Goal: Check status: Check status

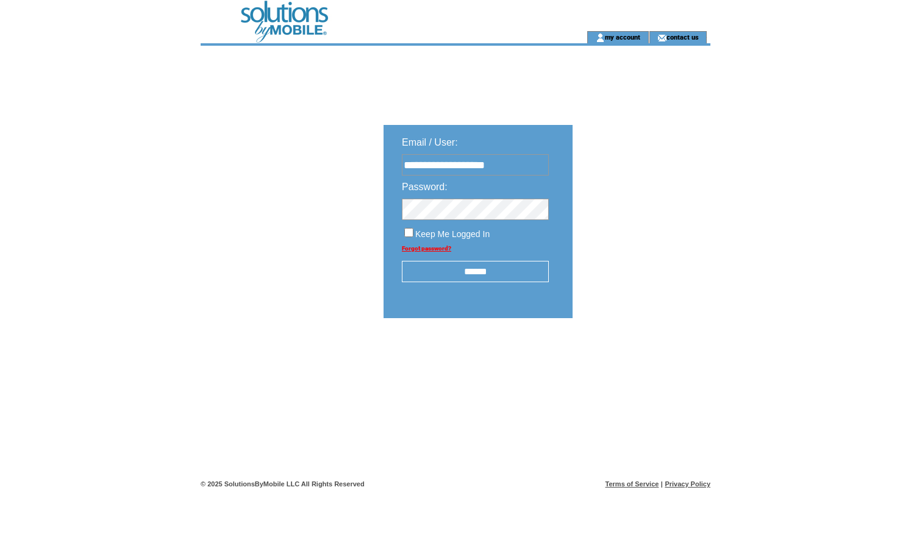
type input "**********"
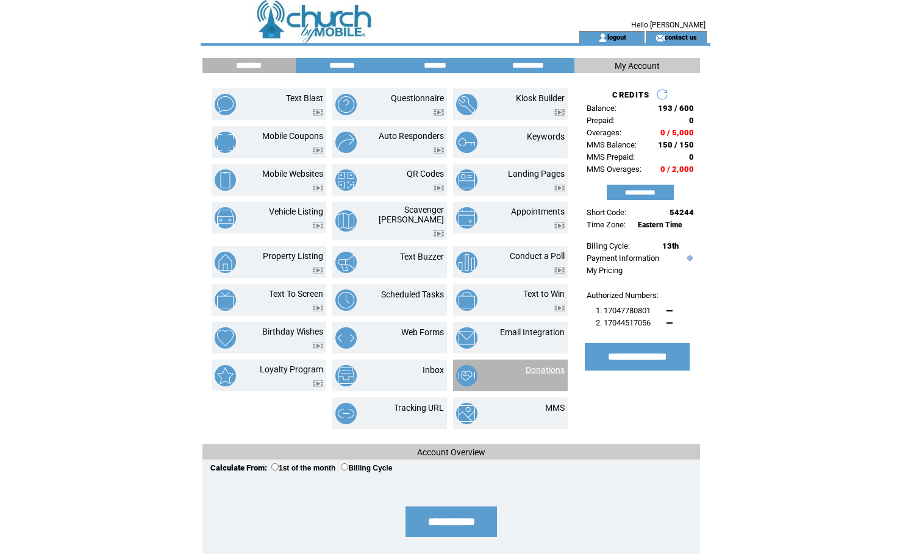
click at [546, 365] on link "Donations" at bounding box center [545, 370] width 39 height 10
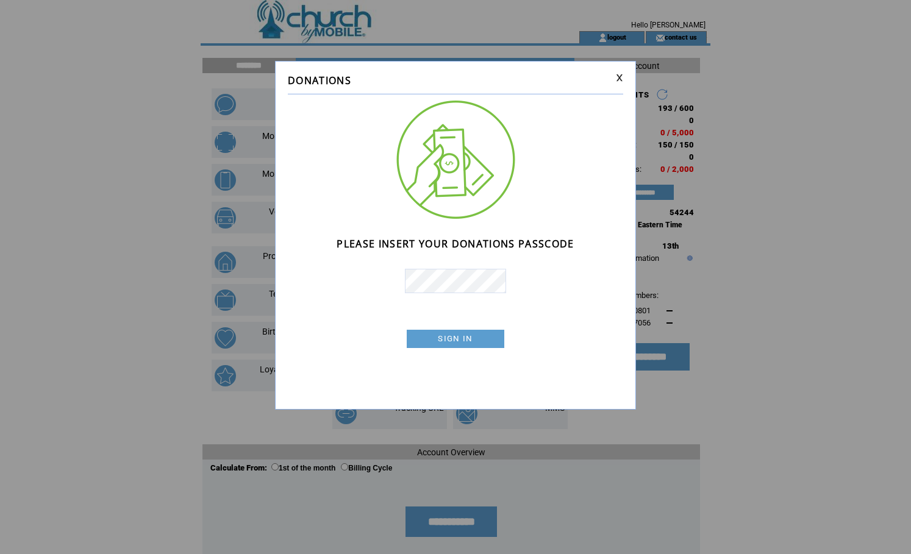
scroll to position [24, 0]
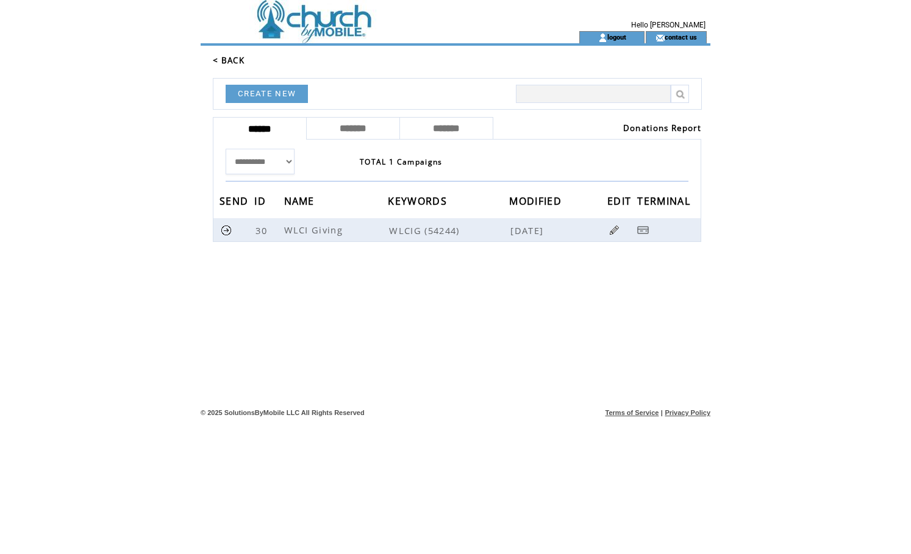
click at [661, 126] on link "Donations Report" at bounding box center [662, 128] width 78 height 11
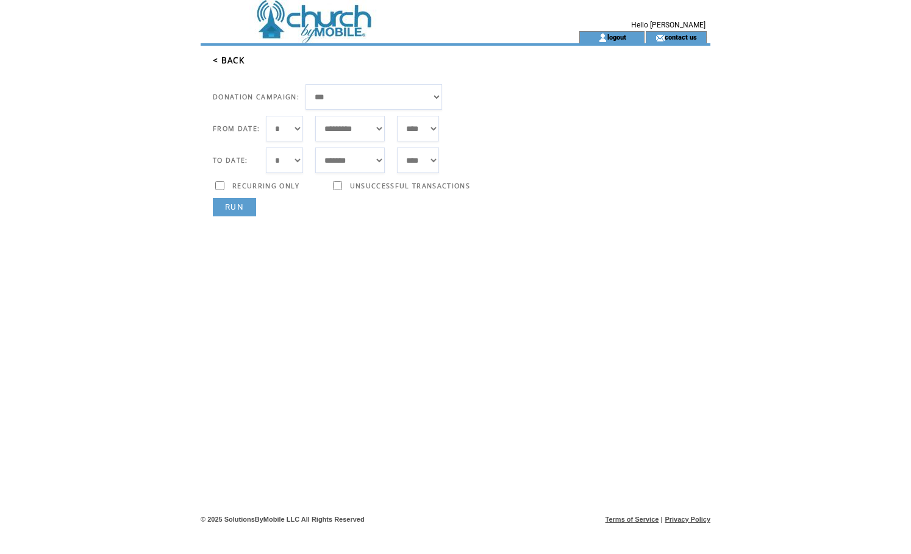
select select "**"
select select "*"
click at [224, 198] on link "RUN" at bounding box center [234, 207] width 43 height 18
click at [224, 203] on link "RUN" at bounding box center [234, 207] width 43 height 18
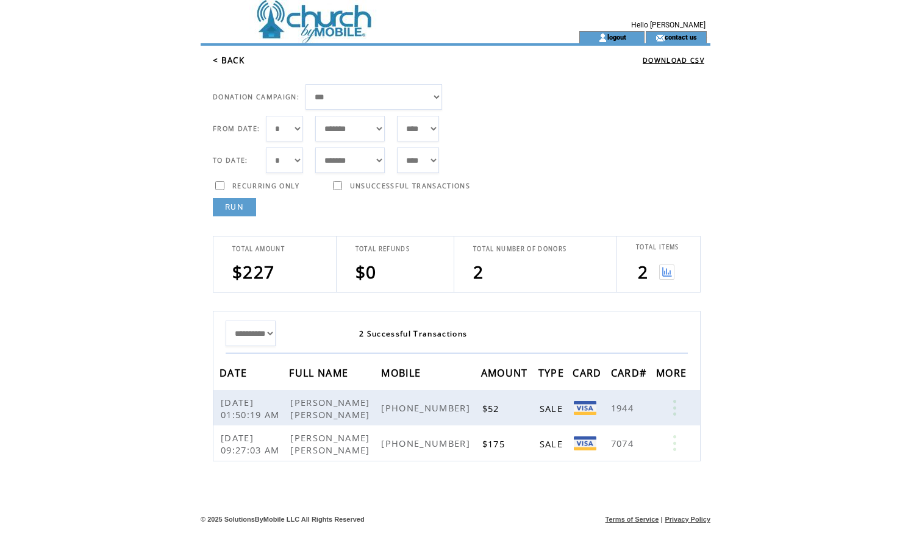
click at [666, 273] on img at bounding box center [666, 272] width 15 height 15
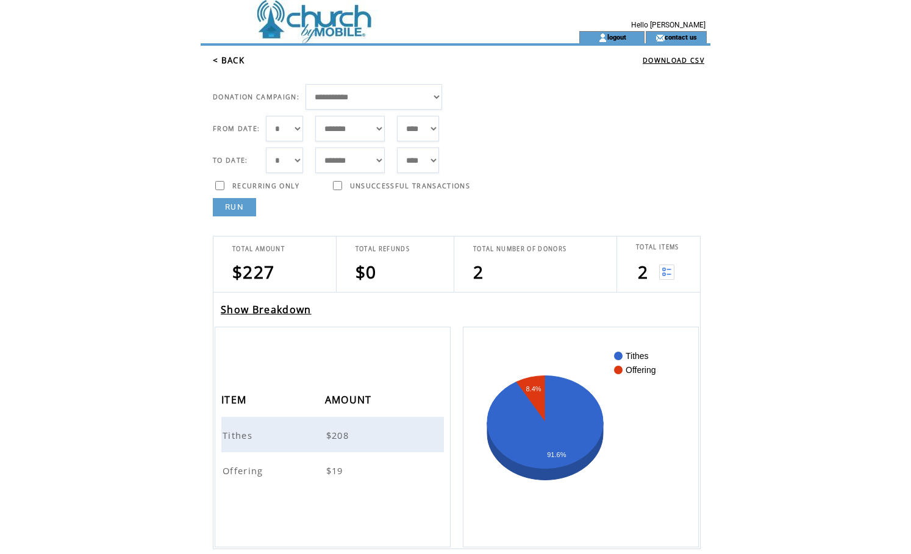
click at [240, 438] on span "Tithes" at bounding box center [239, 435] width 33 height 12
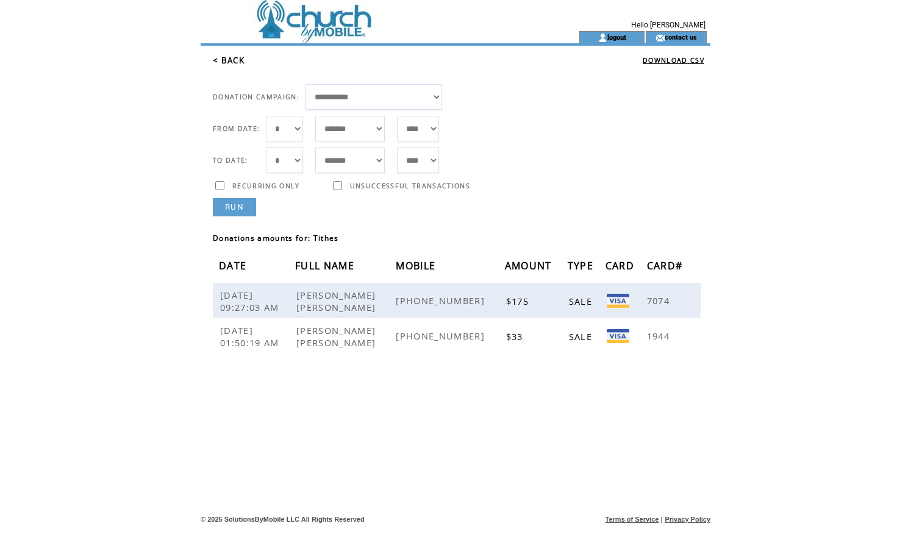
click at [610, 37] on link "logout" at bounding box center [617, 37] width 19 height 8
